Goal: Communication & Community: Answer question/provide support

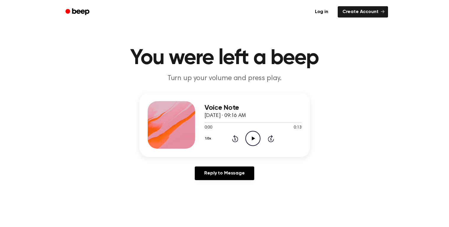
click at [254, 140] on icon "Play Audio" at bounding box center [253, 138] width 15 height 15
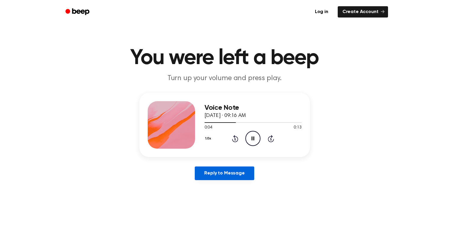
click at [241, 173] on link "Reply to Message" at bounding box center [224, 173] width 59 height 14
